Goal: Use online tool/utility: Utilize a website feature to perform a specific function

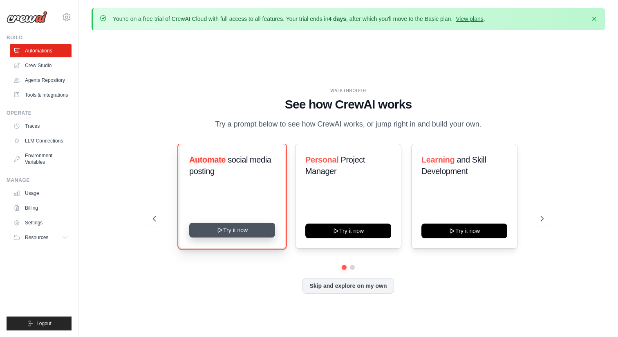
click at [238, 231] on button "Try it now" at bounding box center [232, 229] width 86 height 15
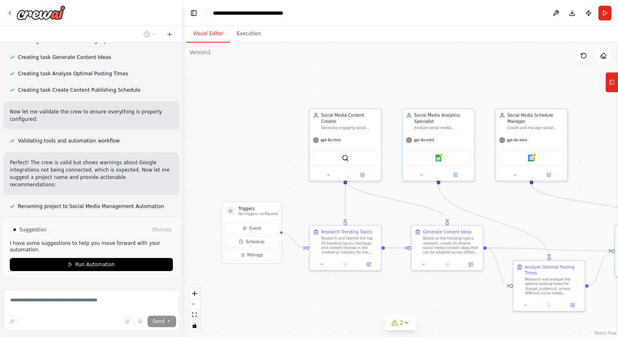
scroll to position [744, 0]
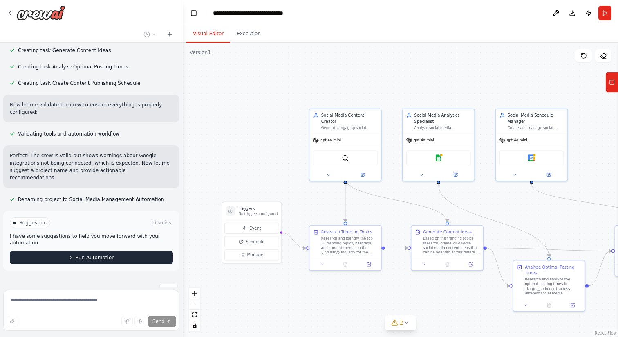
click at [54, 251] on button "Run Automation" at bounding box center [91, 257] width 163 height 13
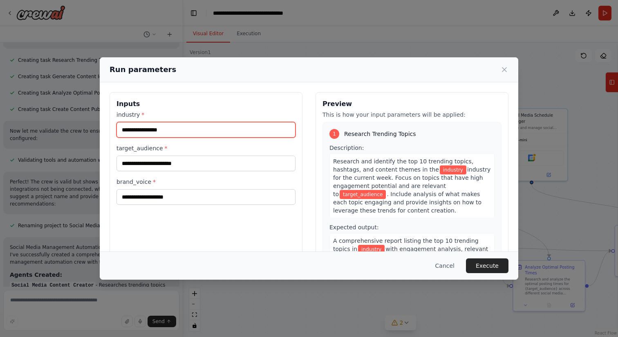
click at [159, 126] on input "industry *" at bounding box center [206, 130] width 179 height 16
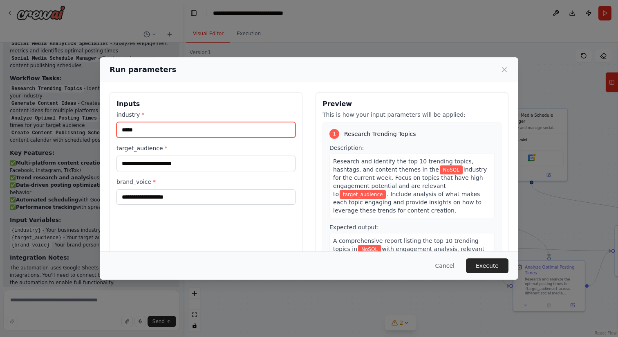
scroll to position [981, 0]
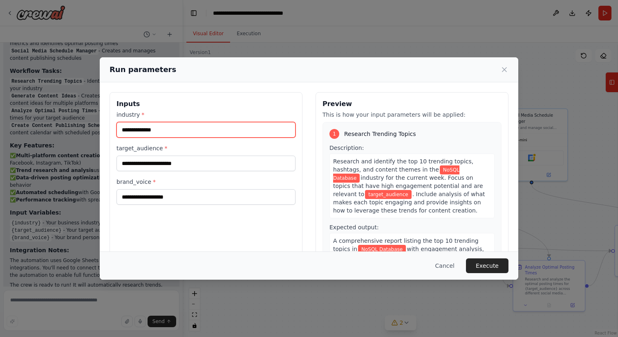
type input "**********"
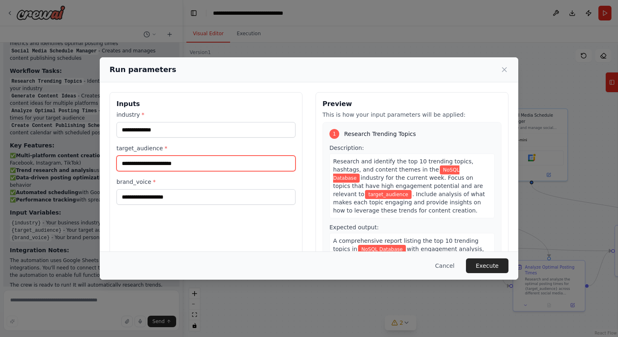
click at [147, 166] on input "target_audience *" at bounding box center [206, 163] width 179 height 16
type input "**********"
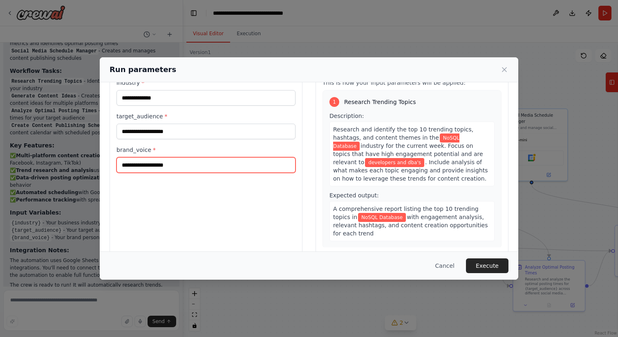
scroll to position [33, 0]
type input "*"
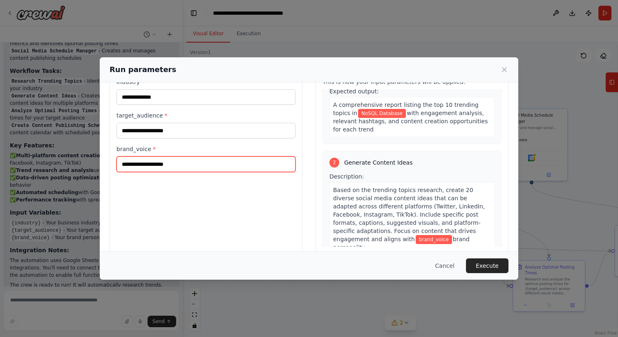
scroll to position [105, 0]
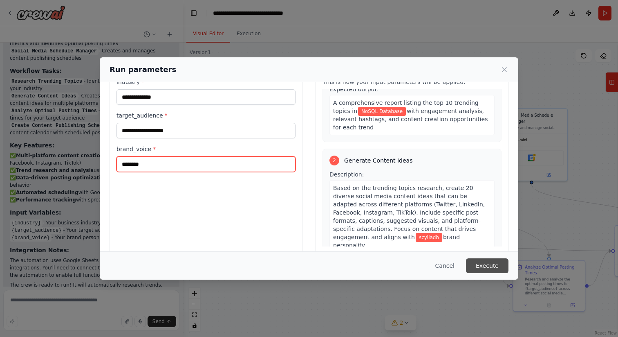
type input "********"
click at [472, 265] on button "Execute" at bounding box center [487, 265] width 43 height 15
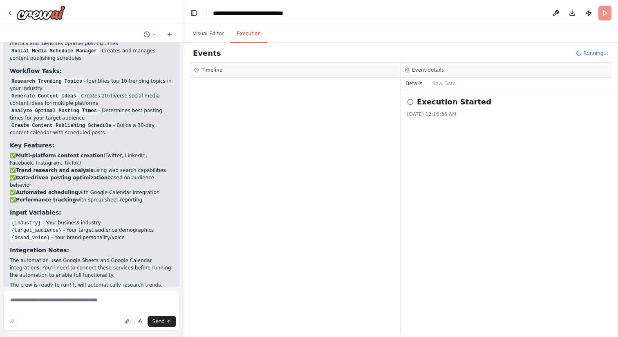
click at [411, 103] on icon at bounding box center [410, 102] width 7 height 7
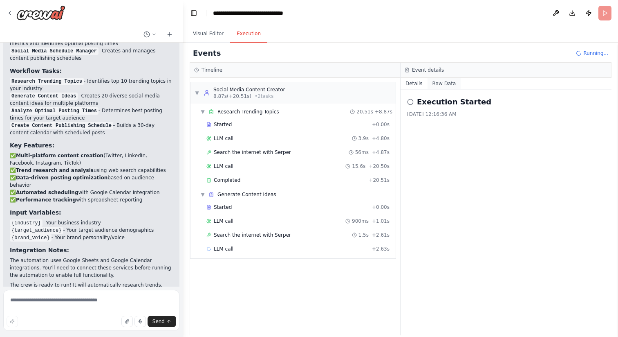
click at [441, 82] on button "Raw Data" at bounding box center [445, 83] width 34 height 11
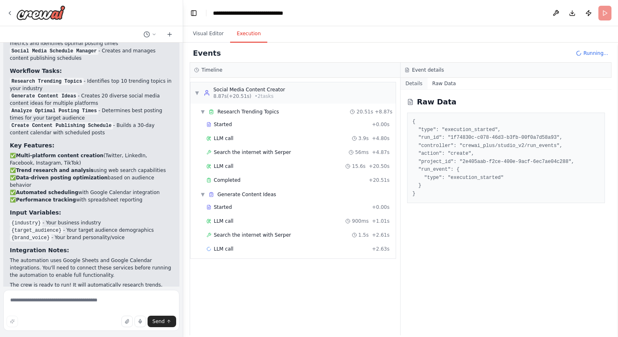
click at [418, 83] on button "Details" at bounding box center [414, 83] width 27 height 11
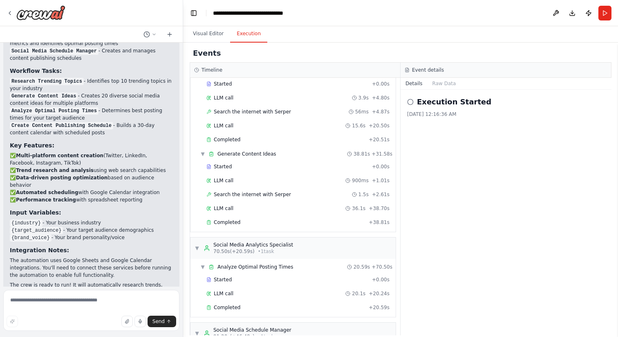
scroll to position [0, 0]
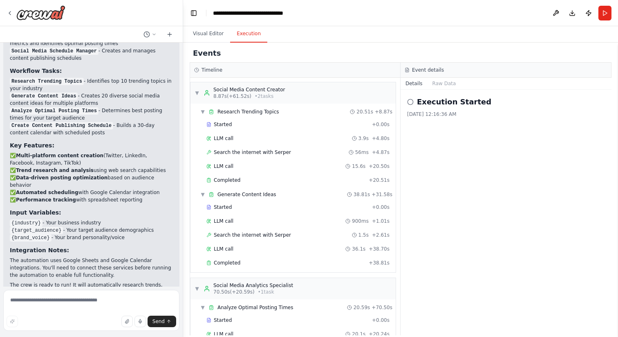
click at [417, 83] on button "Details" at bounding box center [414, 83] width 27 height 11
click at [420, 115] on div "10/14/2025, 12:16:36 AM" at bounding box center [506, 114] width 198 height 7
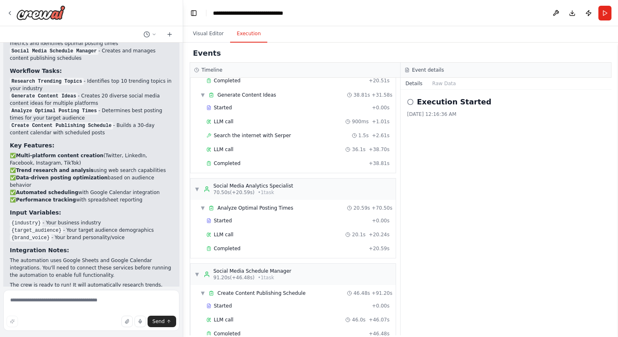
scroll to position [117, 0]
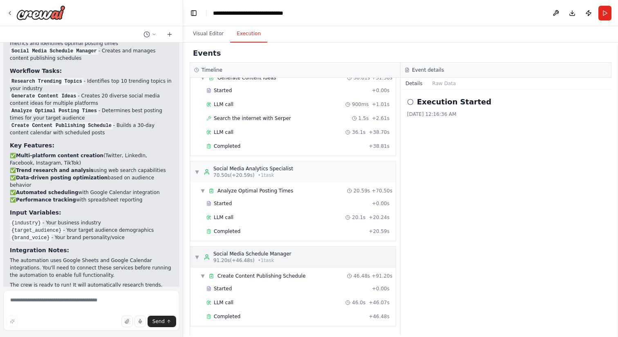
click at [272, 257] on span "• 1 task" at bounding box center [266, 260] width 16 height 7
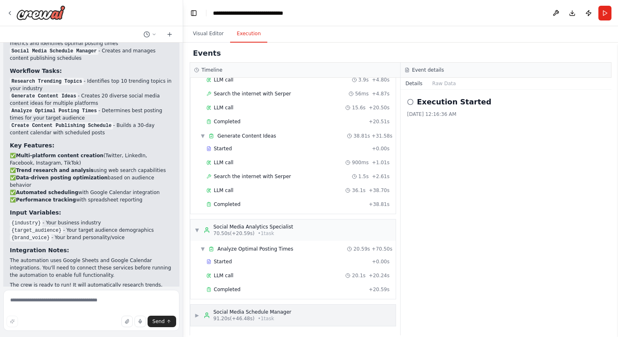
click at [251, 311] on div "Social Media Schedule Manager" at bounding box center [252, 311] width 78 height 7
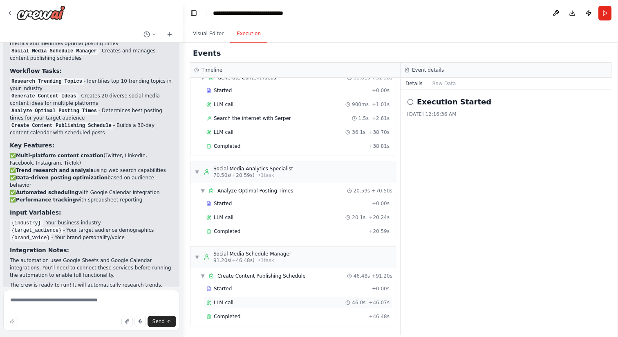
click at [251, 307] on div "LLM call 46.0s + 46.07s" at bounding box center [298, 302] width 189 height 12
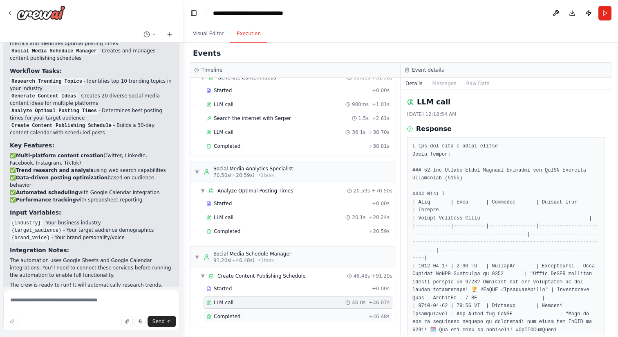
click at [250, 312] on div "Completed + 46.48s" at bounding box center [298, 316] width 189 height 12
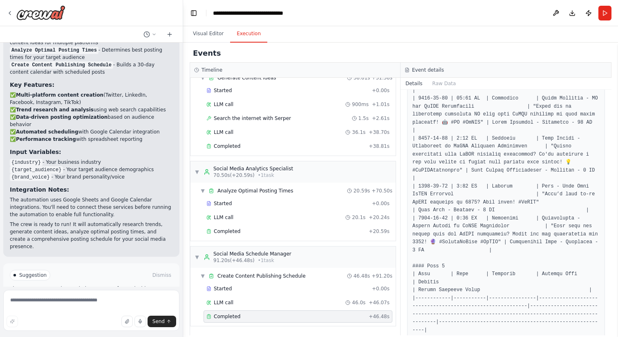
scroll to position [1047, 0]
